Goal: Task Accomplishment & Management: Use online tool/utility

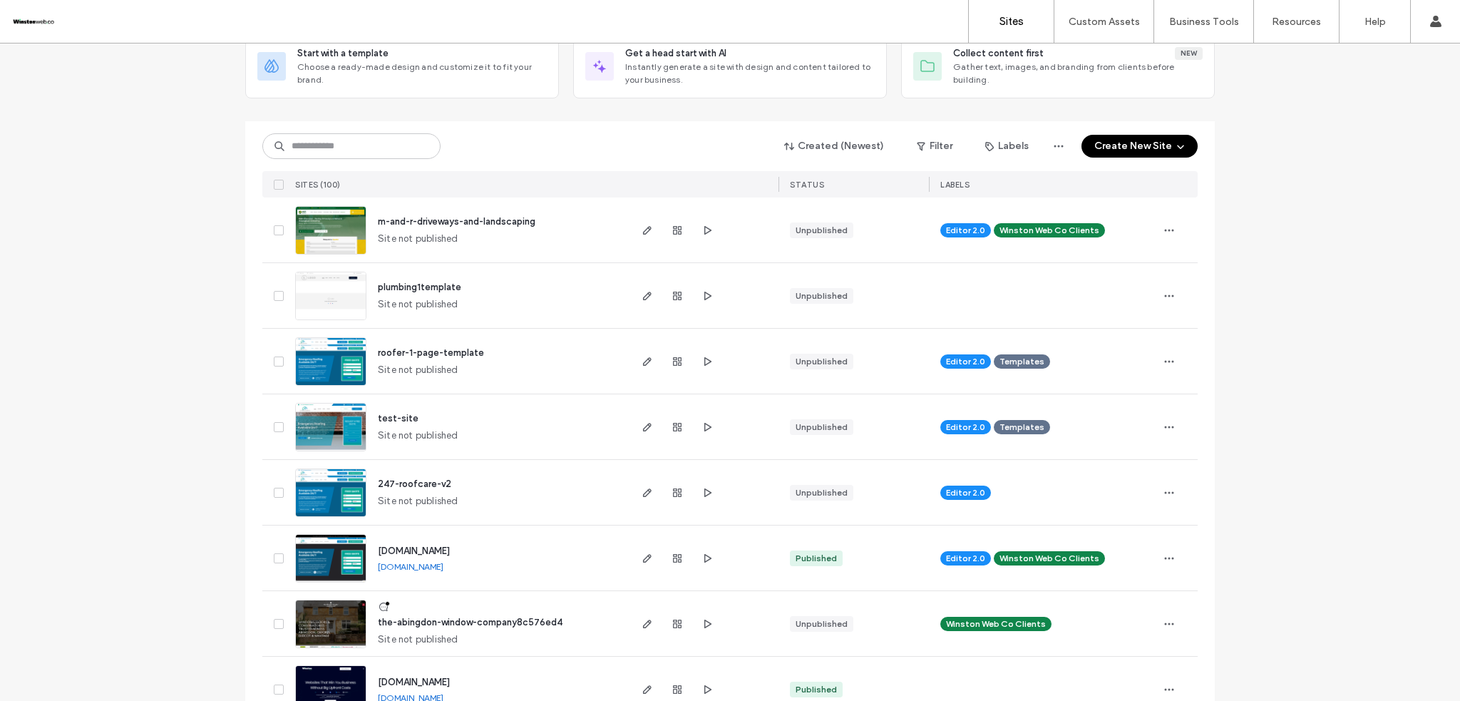
scroll to position [190, 0]
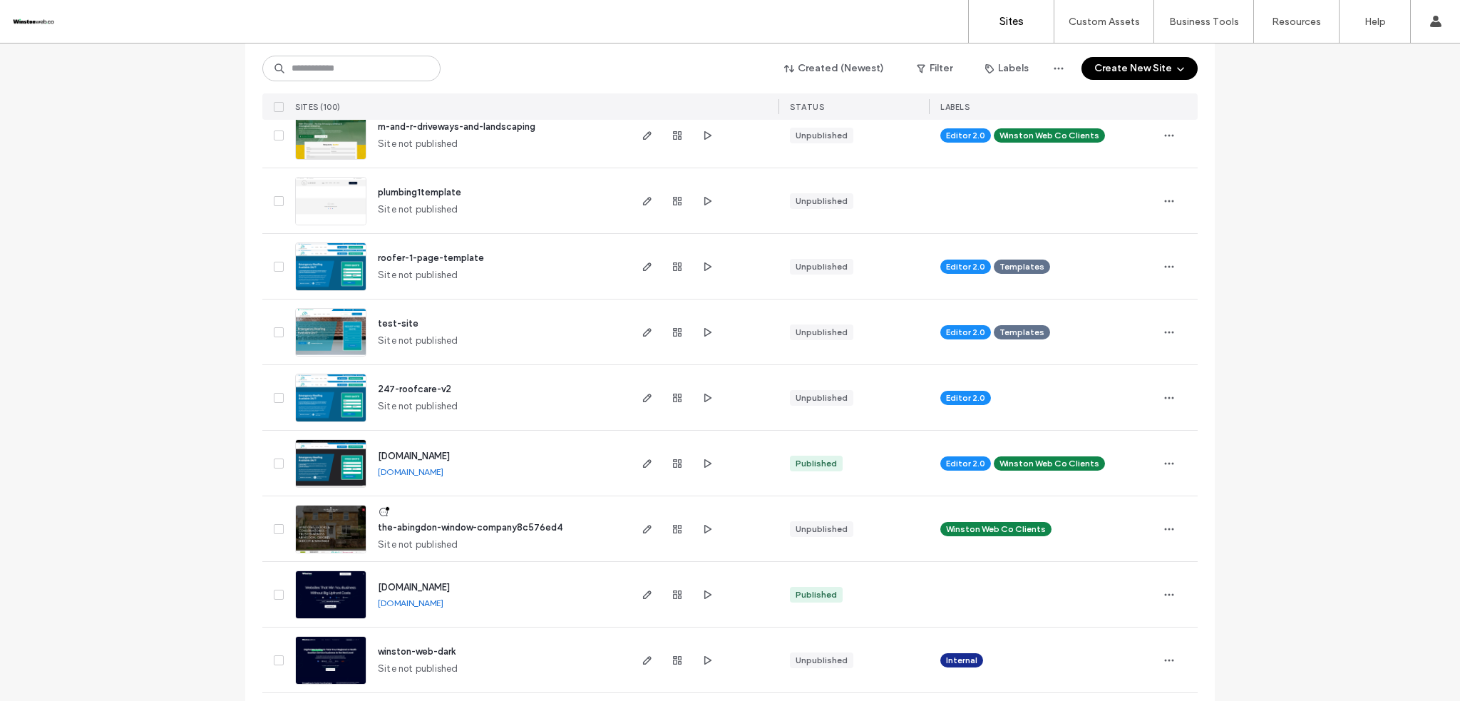
click at [440, 523] on span "the-abingdon-window-company8c576ed4" at bounding box center [470, 527] width 185 height 11
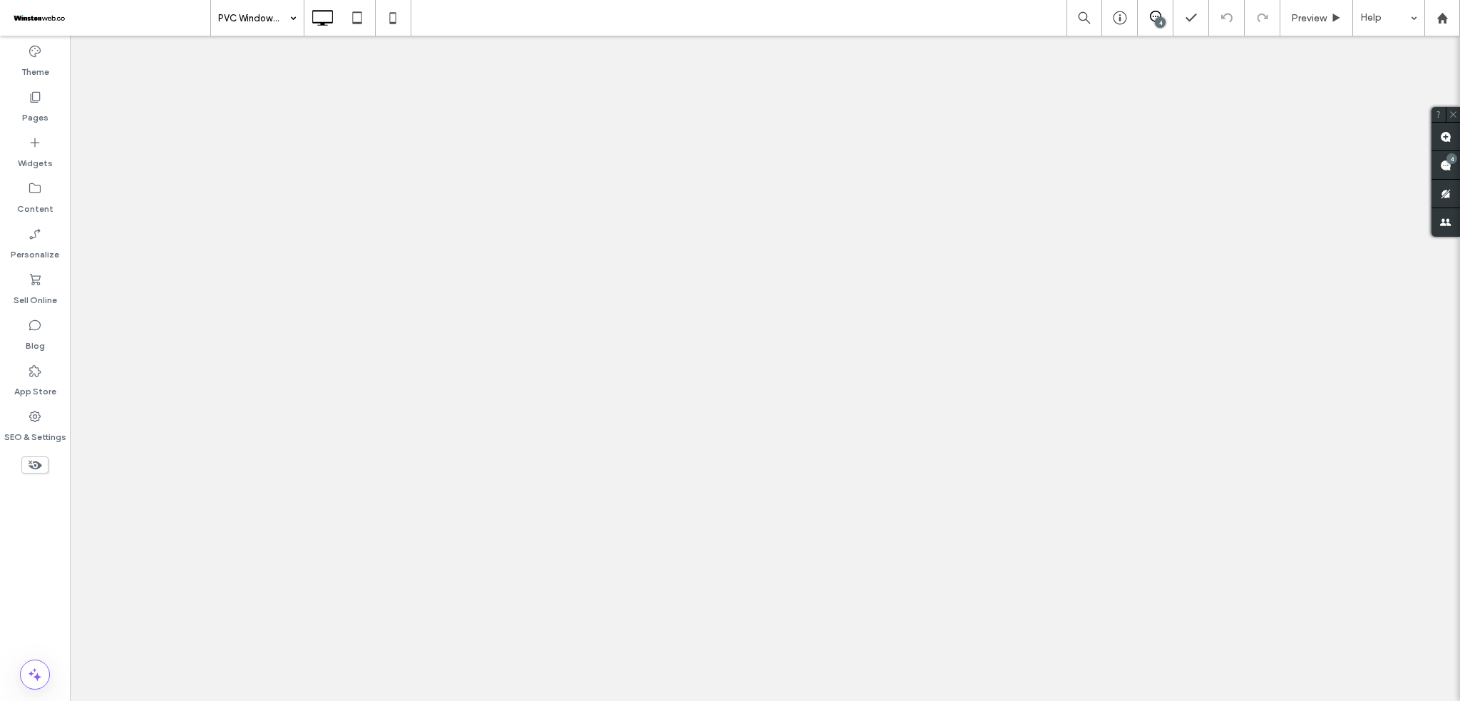
click at [247, 20] on input at bounding box center [253, 18] width 71 height 36
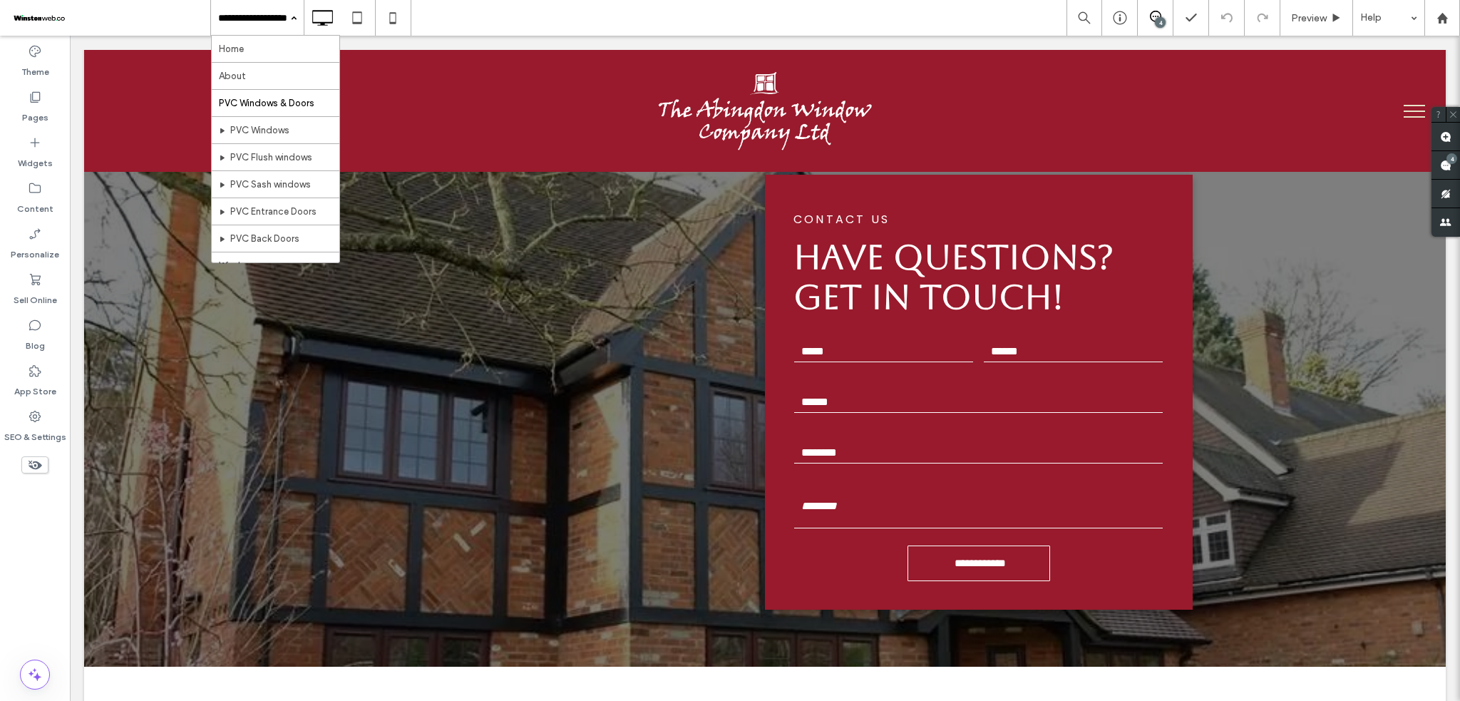
scroll to position [4286, 0]
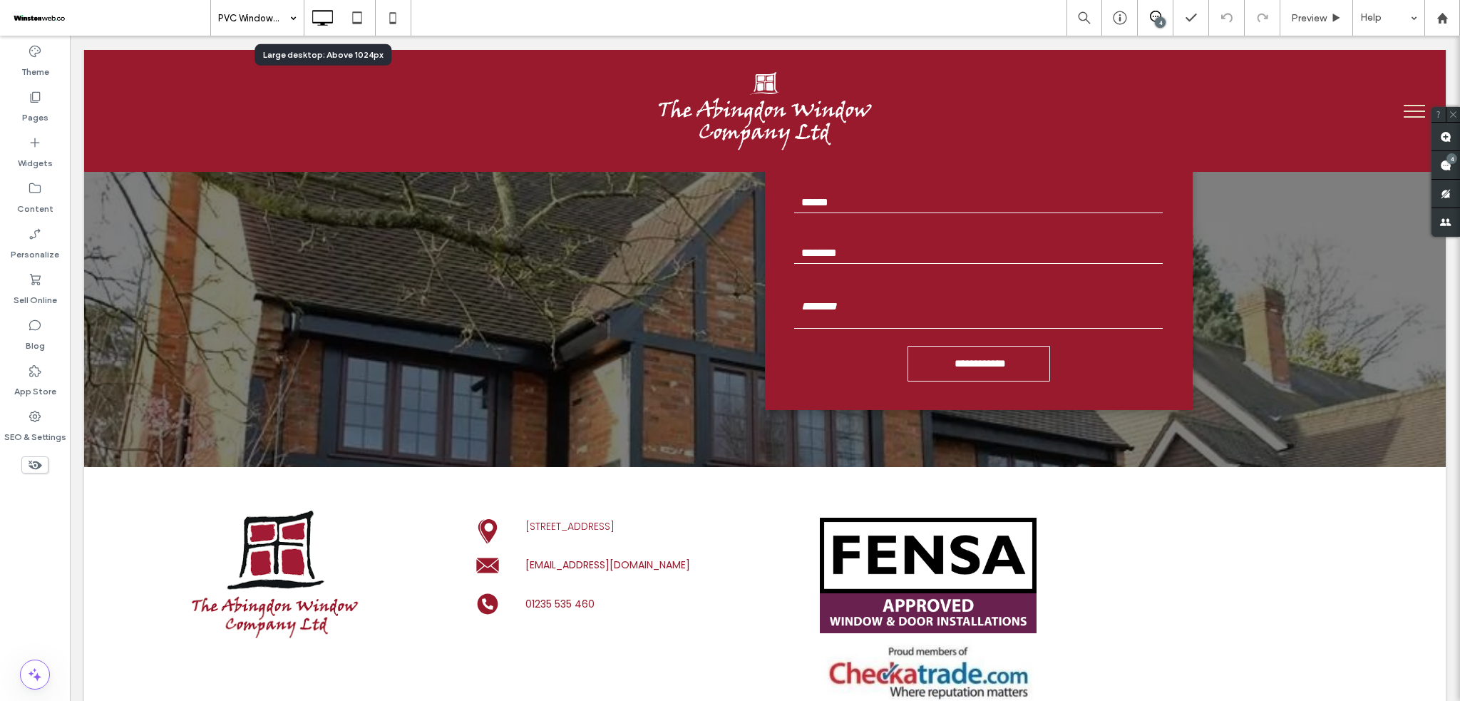
click at [320, 19] on icon at bounding box center [322, 18] width 29 height 29
